Goal: Information Seeking & Learning: Learn about a topic

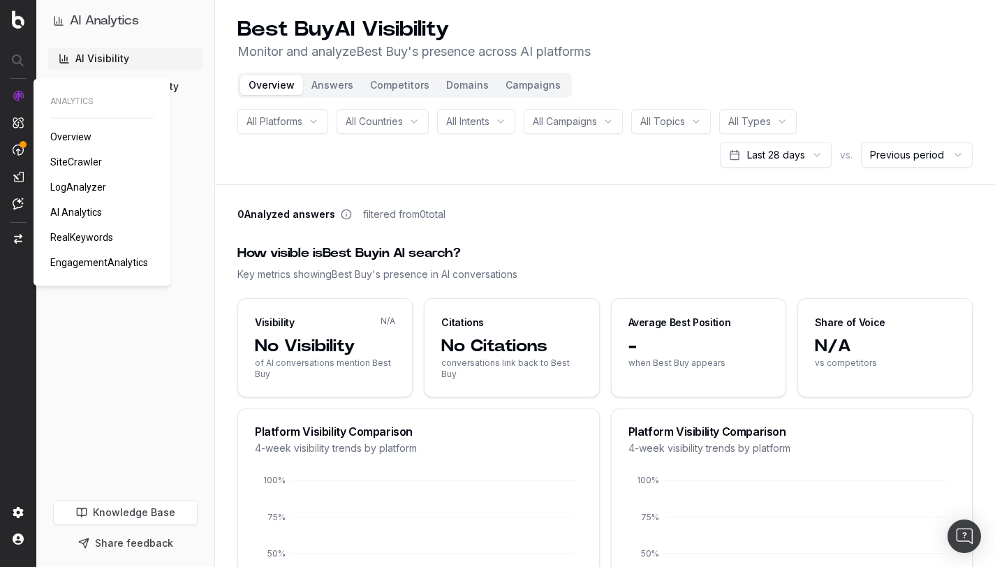
click at [74, 134] on span "Overview" at bounding box center [70, 136] width 41 height 11
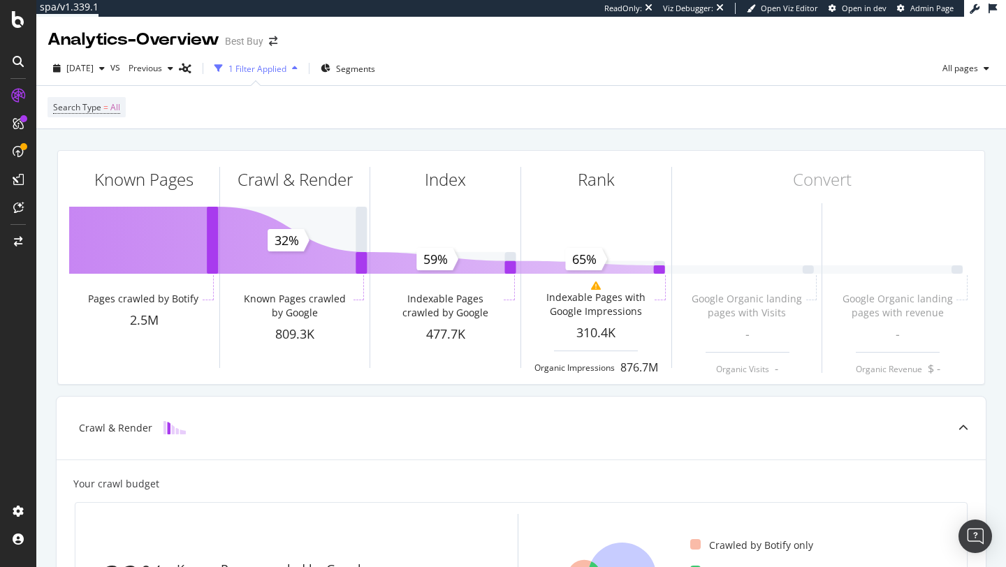
click at [993, 8] on icon at bounding box center [992, 8] width 8 height 10
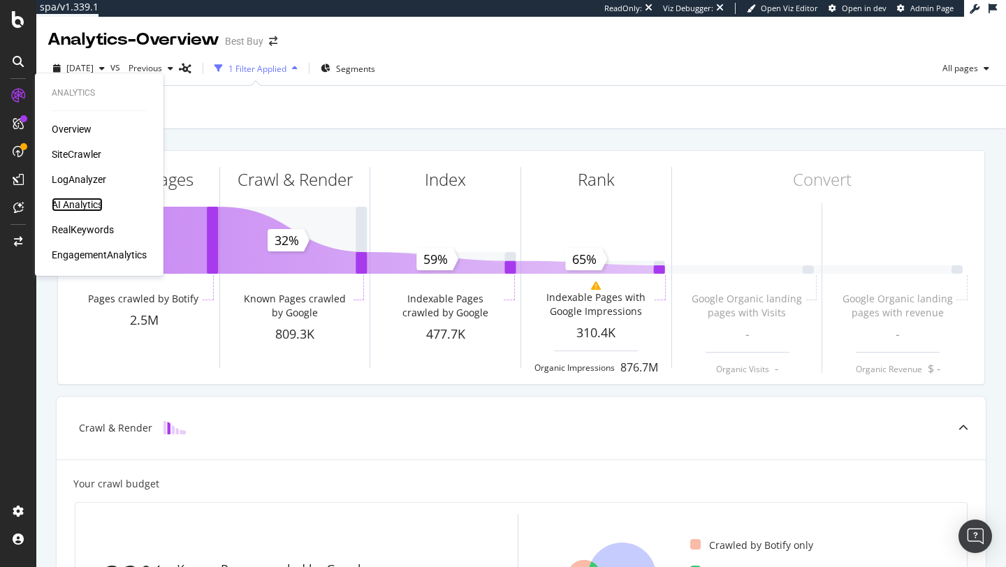
click at [86, 206] on div "AI Analytics" at bounding box center [77, 205] width 51 height 14
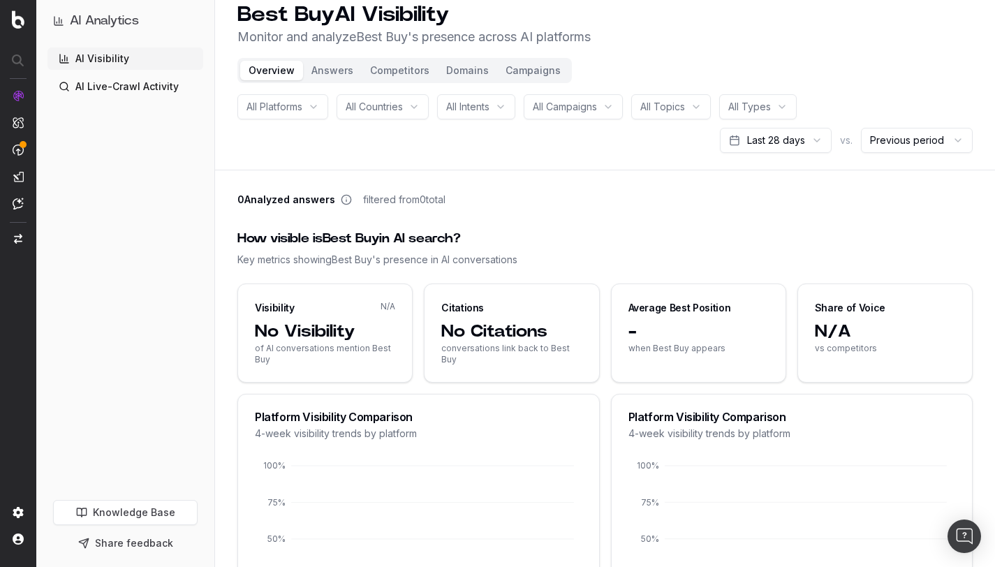
scroll to position [17, 0]
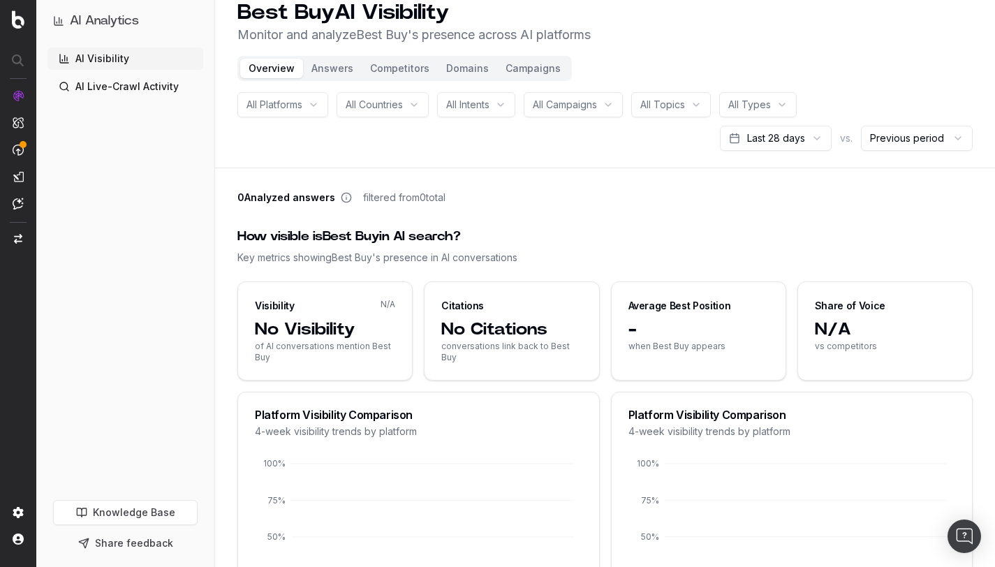
click at [337, 68] on button "Answers" at bounding box center [332, 69] width 59 height 20
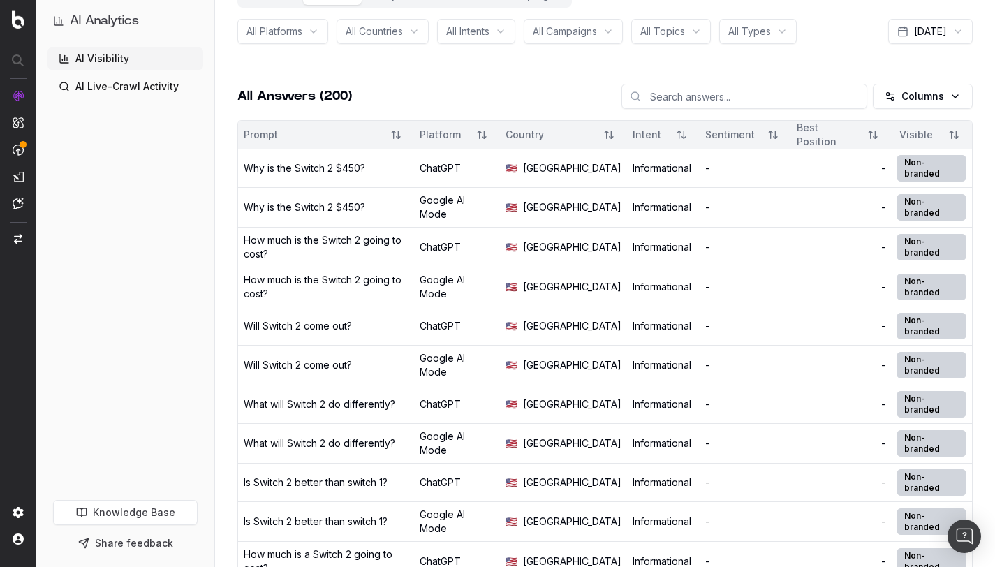
scroll to position [28, 0]
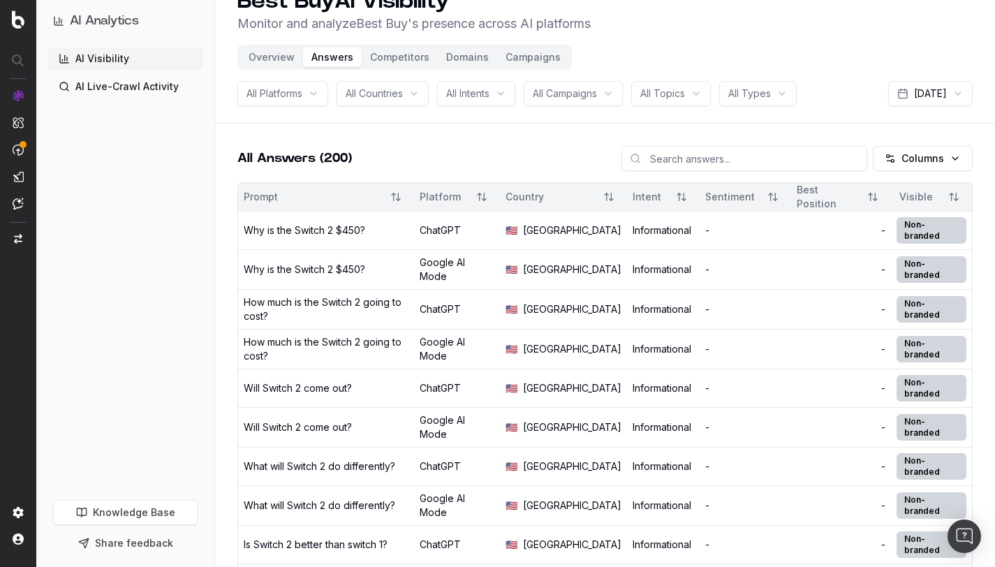
click at [875, 196] on button "Sort" at bounding box center [873, 196] width 25 height 25
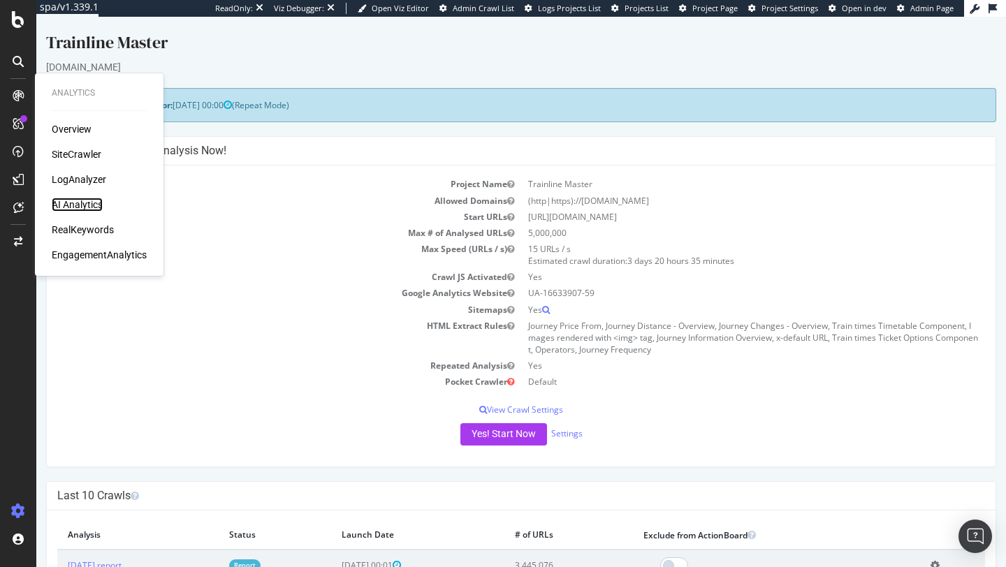
click at [68, 210] on div "AI Analytics" at bounding box center [77, 205] width 51 height 14
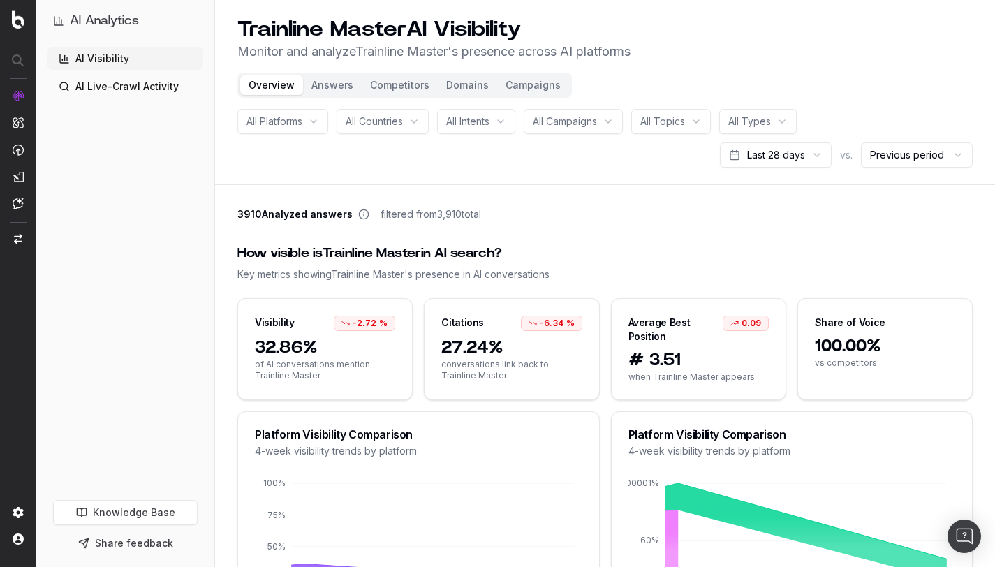
click at [334, 88] on button "Answers" at bounding box center [332, 85] width 59 height 20
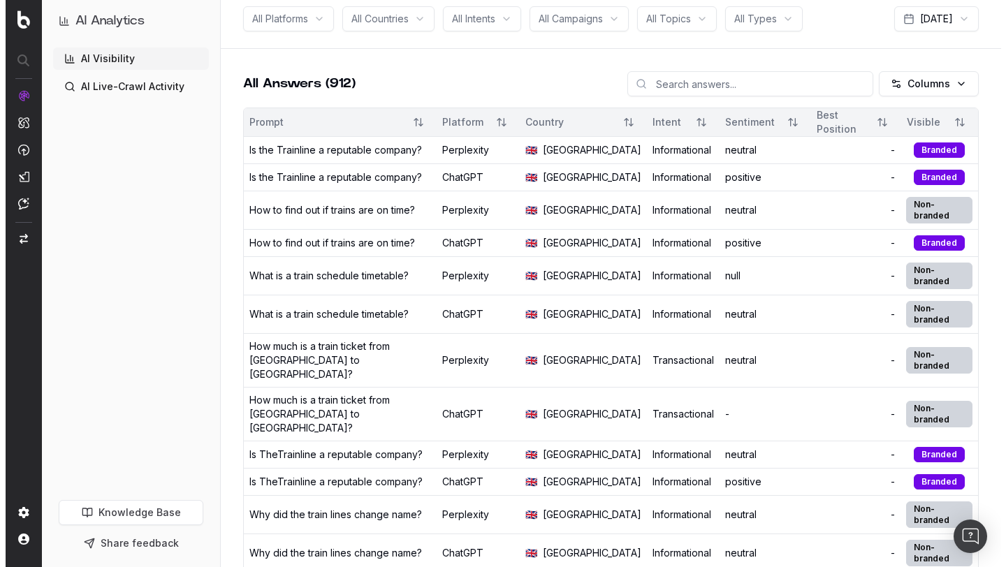
scroll to position [101, 0]
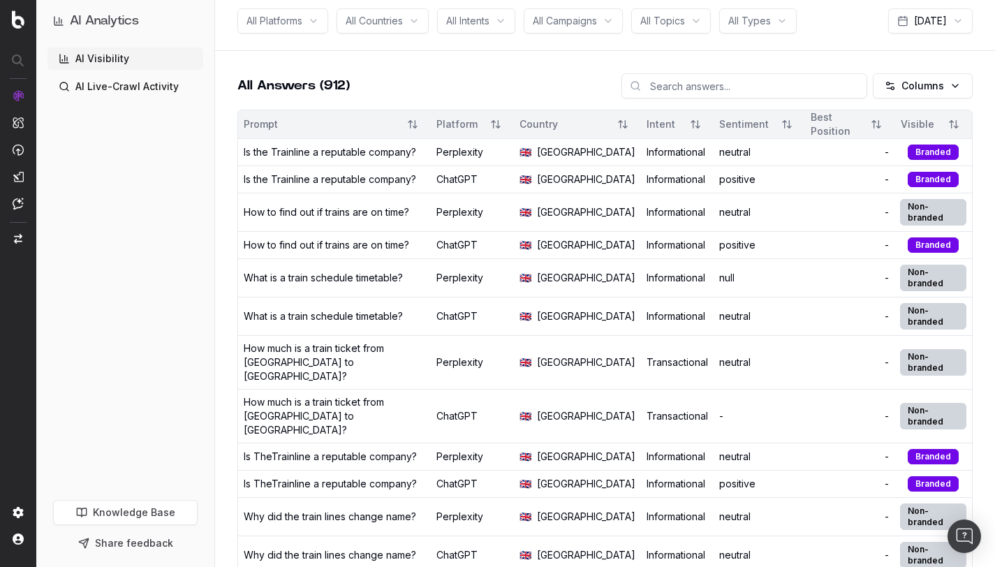
click at [407, 166] on td "Is the Trainline a reputable company?" at bounding box center [334, 152] width 193 height 27
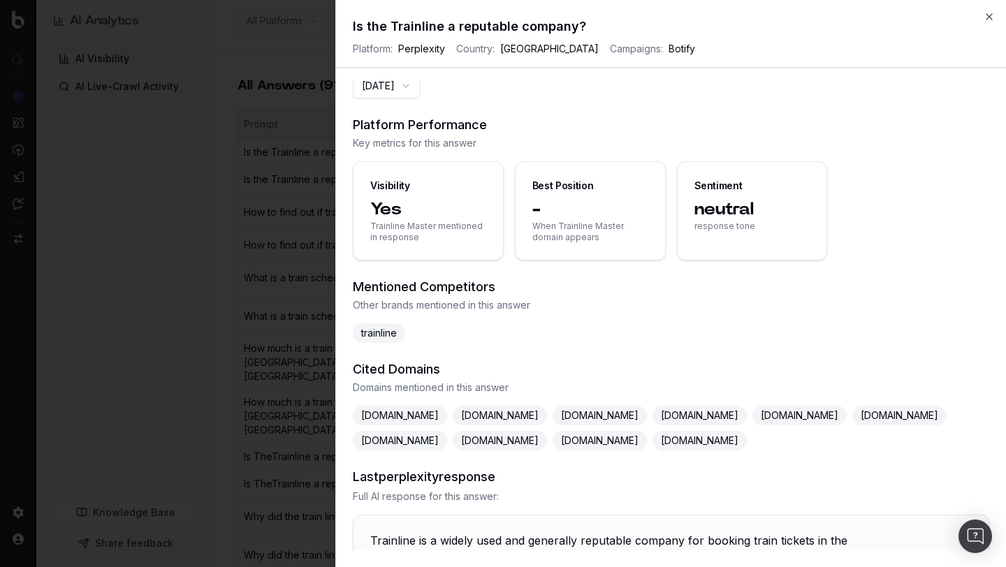
scroll to position [0, 0]
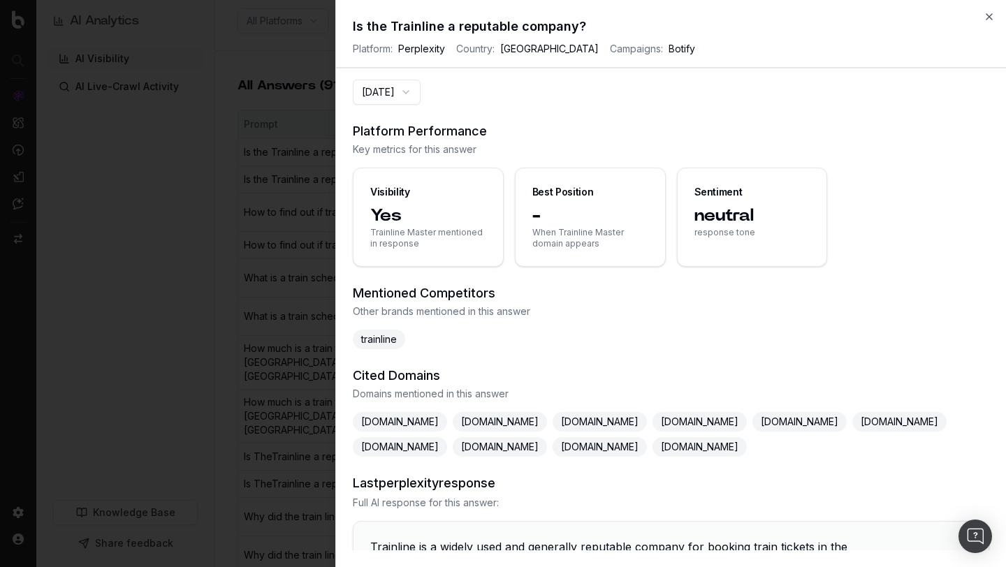
click at [420, 89] on button "[DATE]" at bounding box center [387, 92] width 68 height 25
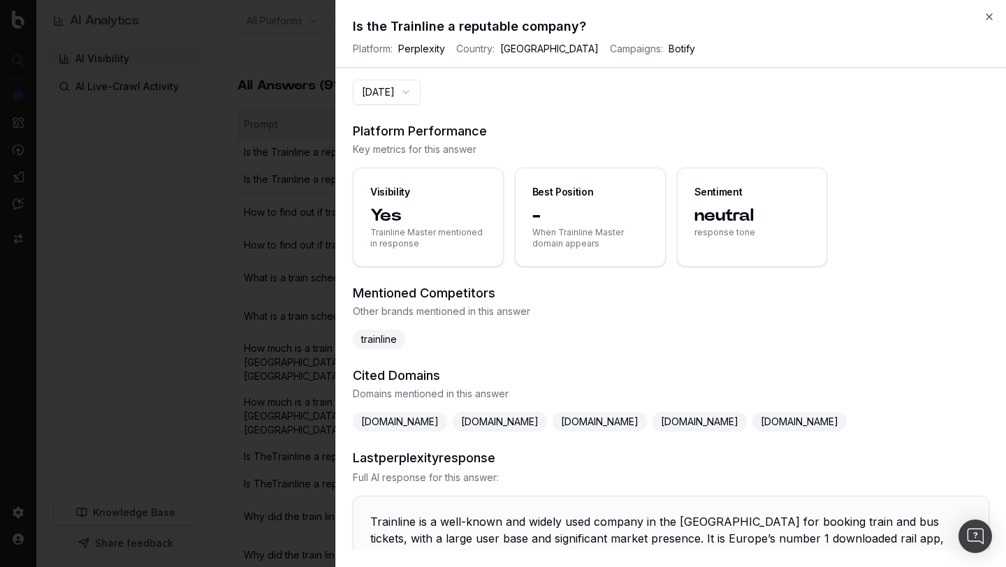
click at [420, 85] on button "2025-09-11" at bounding box center [387, 92] width 68 height 25
click at [420, 92] on button "2025-09-10" at bounding box center [387, 92] width 68 height 25
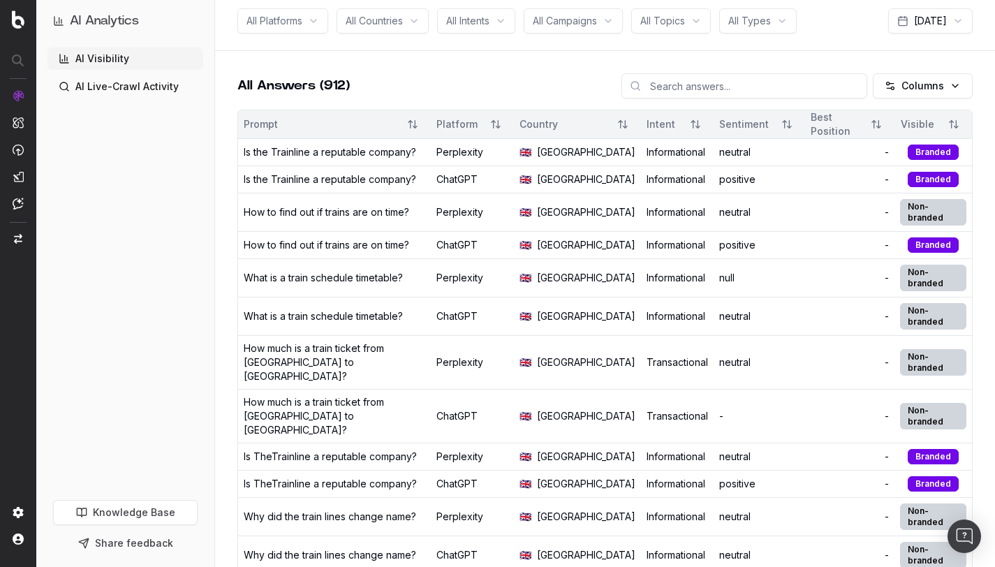
click at [814, 124] on div "Best Position" at bounding box center [834, 124] width 47 height 28
click at [865, 126] on button "Sort" at bounding box center [876, 124] width 25 height 25
click at [879, 123] on button "Sort" at bounding box center [876, 124] width 25 height 25
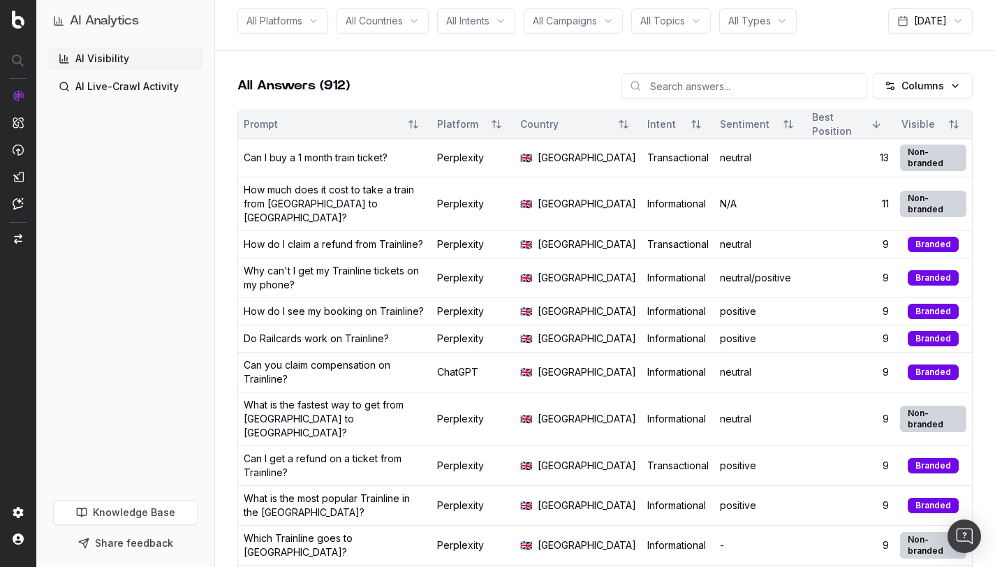
click at [341, 171] on td "Can I buy a 1 month train ticket?" at bounding box center [334, 158] width 193 height 38
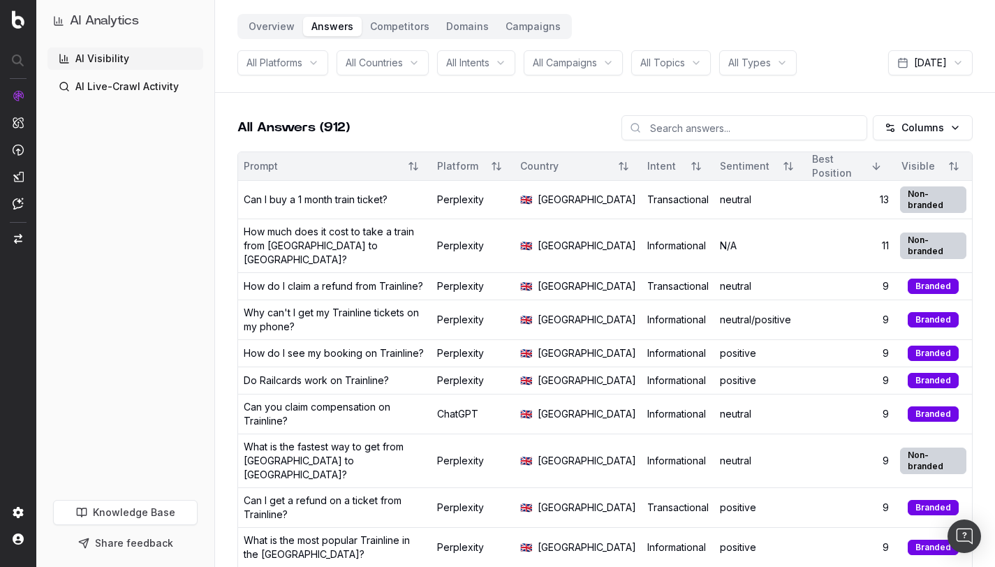
scroll to position [61, 0]
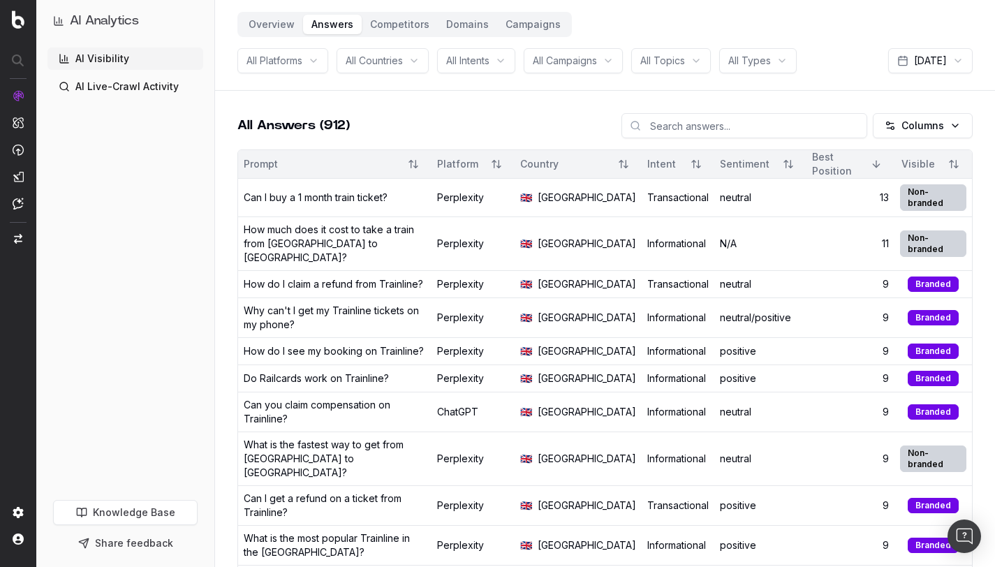
click at [928, 197] on div "Non-branded" at bounding box center [933, 197] width 66 height 27
click at [935, 277] on div "Branded" at bounding box center [933, 284] width 51 height 15
click at [937, 314] on div "Branded" at bounding box center [933, 317] width 51 height 15
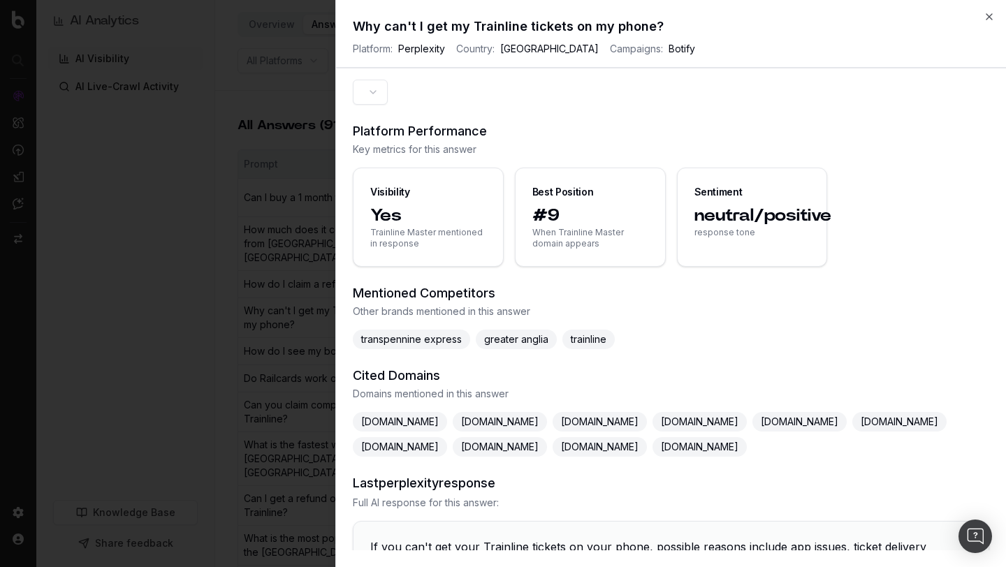
click at [344, 328] on div "Platform Performance Key metrics for this answer Visibility Yes Trainline Maste…" at bounding box center [671, 315] width 670 height 471
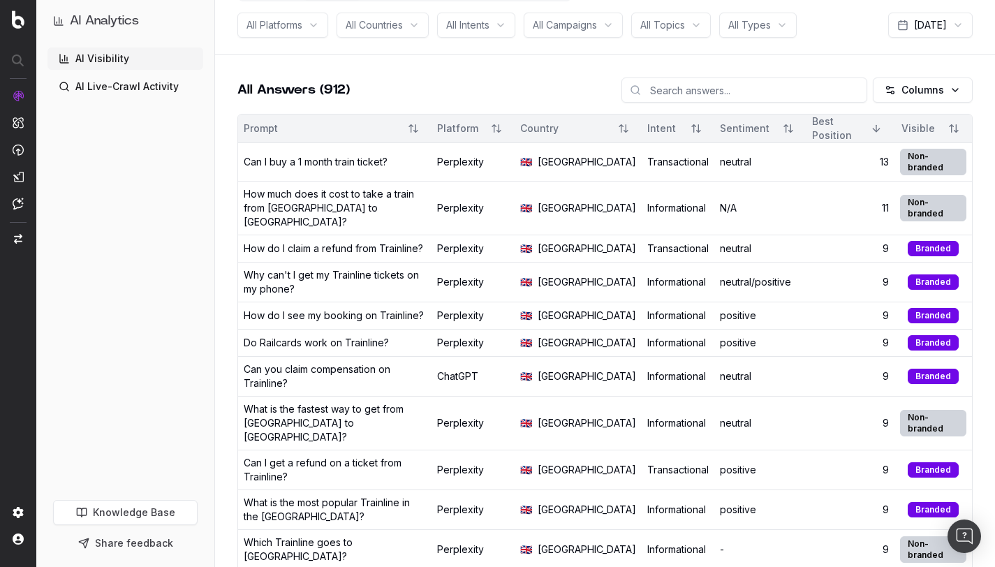
scroll to position [98, 0]
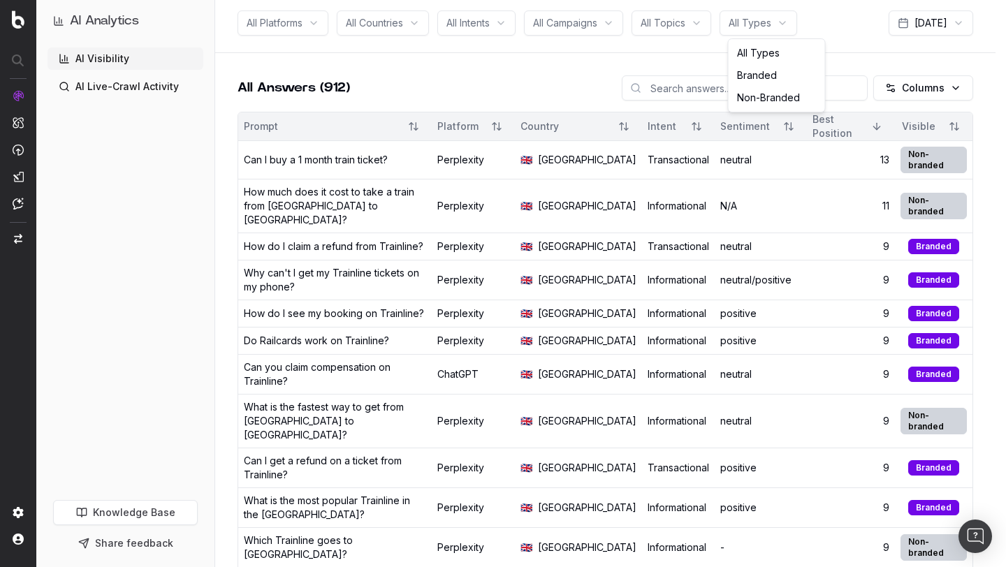
click at [750, 32] on html "AI Analytics AI Visibility AI Live-Crawl Activity Knowledge Base Share feedback…" at bounding box center [503, 185] width 1006 height 567
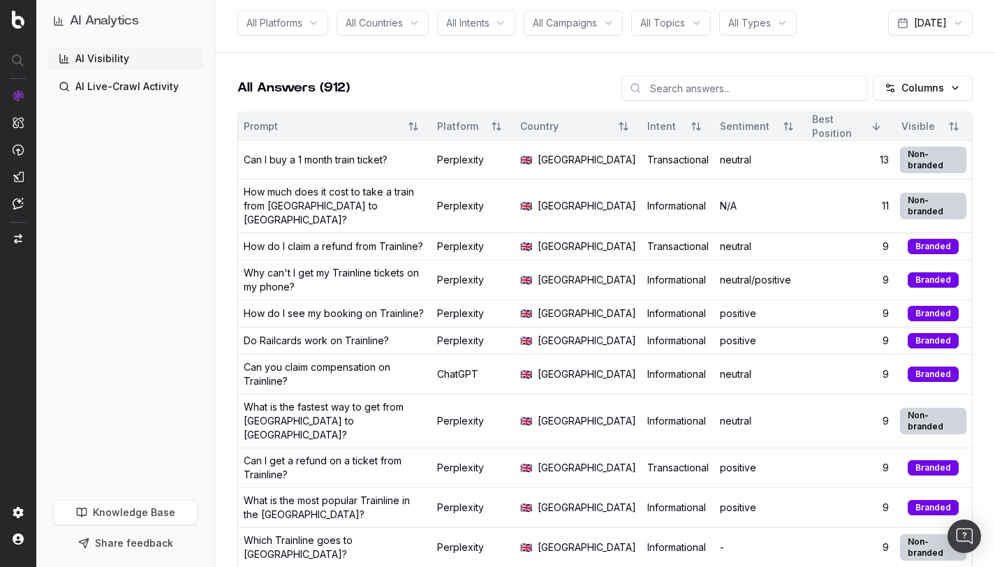
click at [762, 26] on html "AI Analytics AI Visibility AI Live-Crawl Activity Knowledge Base Share feedback…" at bounding box center [497, 185] width 995 height 567
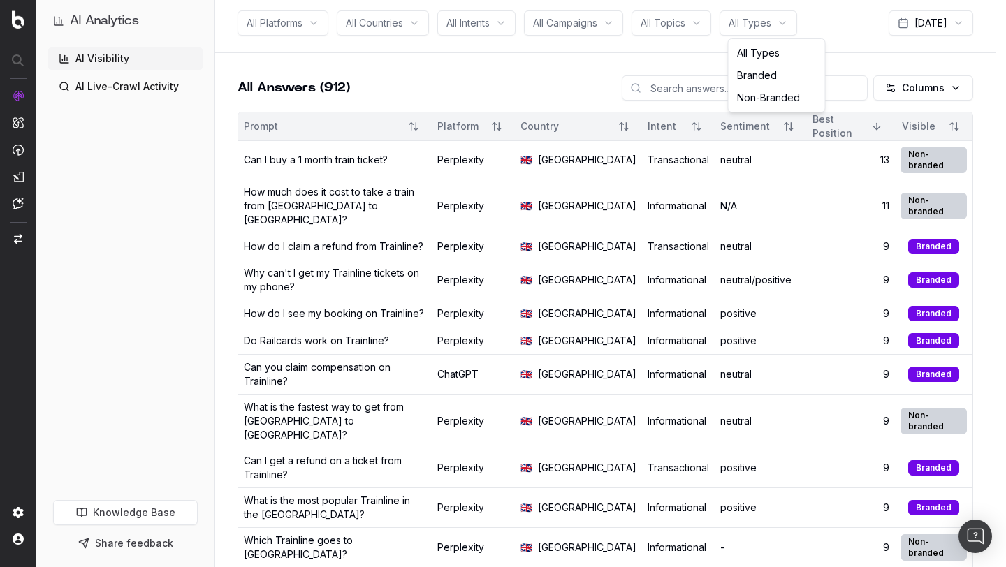
click at [764, 25] on html "AI Analytics AI Visibility AI Live-Crawl Activity Knowledge Base Share feedback…" at bounding box center [503, 185] width 1006 height 567
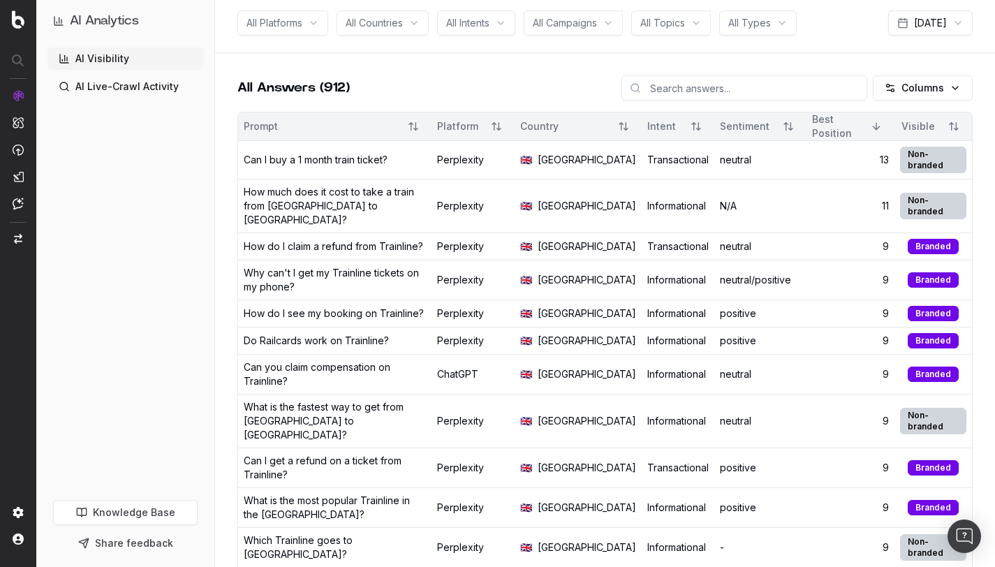
click at [768, 25] on html "AI Analytics AI Visibility AI Live-Crawl Activity Knowledge Base Share feedback…" at bounding box center [497, 185] width 995 height 567
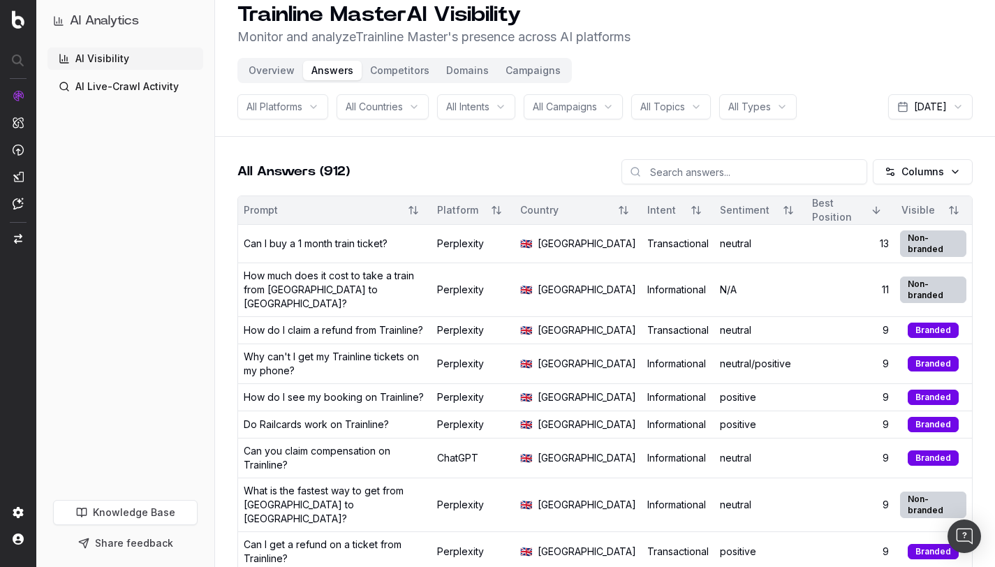
scroll to position [9, 0]
